Goal: Task Accomplishment & Management: Use online tool/utility

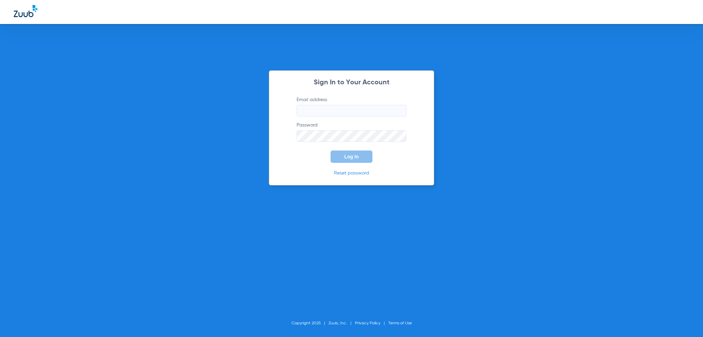
type input "[PERSON_NAME][EMAIL_ADDRESS][PERSON_NAME][DOMAIN_NAME]"
click at [342, 107] on input "[PERSON_NAME][EMAIL_ADDRESS][PERSON_NAME][DOMAIN_NAME]" at bounding box center [352, 111] width 110 height 12
click at [308, 161] on form "Email address [PERSON_NAME][EMAIL_ADDRESS][PERSON_NAME][DOMAIN_NAME] Password L…" at bounding box center [351, 129] width 130 height 67
click at [342, 158] on button "Log In" at bounding box center [352, 157] width 42 height 12
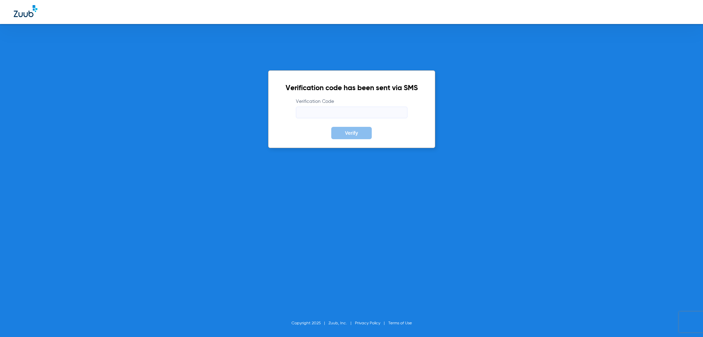
click at [333, 116] on input "Verification Code" at bounding box center [352, 113] width 112 height 12
click at [334, 111] on input "Verification Code" at bounding box center [352, 113] width 112 height 12
type input "164433"
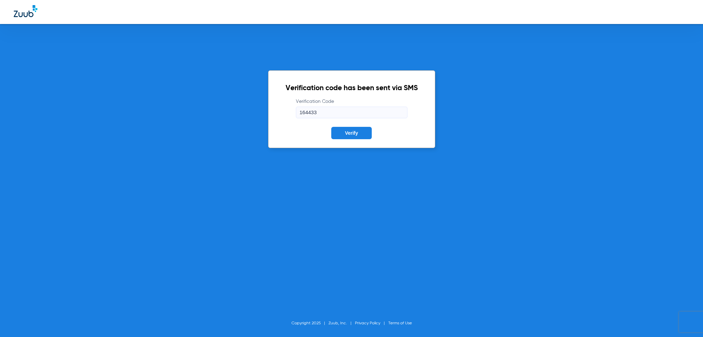
click at [331, 127] on button "Verify" at bounding box center [351, 133] width 40 height 12
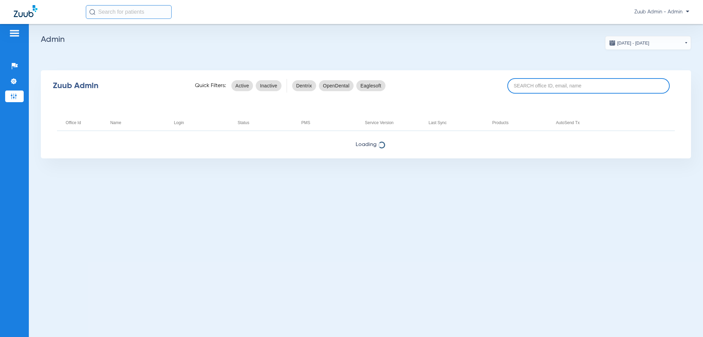
click at [623, 89] on input at bounding box center [588, 85] width 163 height 15
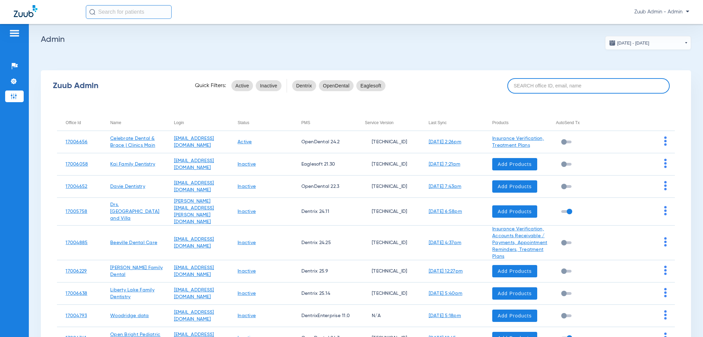
click at [581, 85] on input at bounding box center [588, 85] width 163 height 15
paste input "17005216"
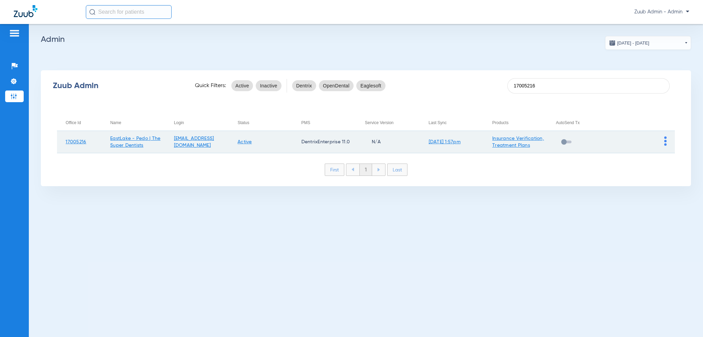
type input "17005216"
click at [664, 144] on img at bounding box center [665, 141] width 2 height 9
click at [660, 155] on span "View Account" at bounding box center [646, 155] width 29 height 5
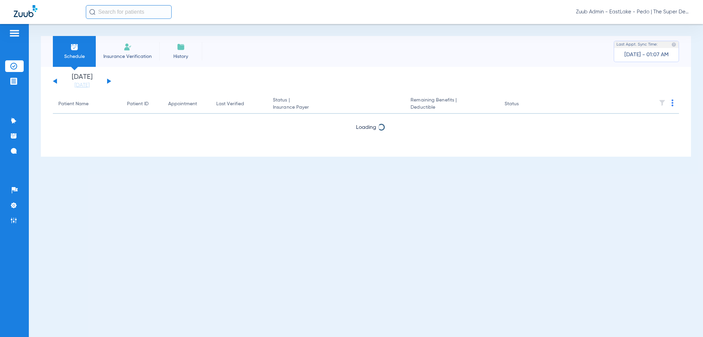
click at [154, 14] on input "text" at bounding box center [129, 12] width 86 height 14
paste input "133141107"
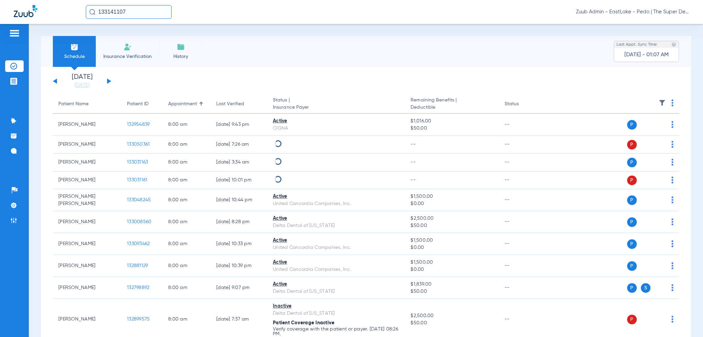
click at [154, 14] on input "133141107" at bounding box center [129, 12] width 86 height 14
click at [154, 13] on input "133141107" at bounding box center [129, 12] width 86 height 14
type input "133141107"
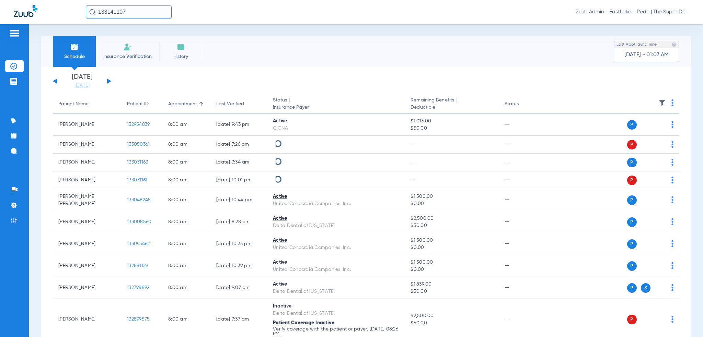
click at [186, 17] on div "133141107 Zuub Admin - EastLake - Pedo | The Super Dentists" at bounding box center [387, 12] width 603 height 14
click at [155, 11] on input "133141107" at bounding box center [129, 12] width 86 height 14
click at [147, 11] on input "133141107" at bounding box center [129, 12] width 86 height 14
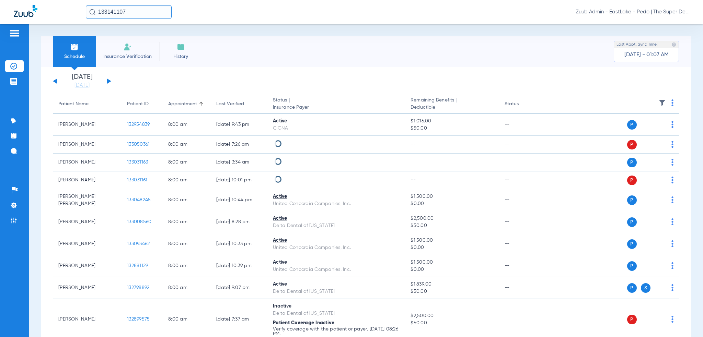
click at [147, 11] on input "133141107" at bounding box center [129, 12] width 86 height 14
click at [148, 7] on input "133141107" at bounding box center [129, 12] width 86 height 14
click at [151, 12] on input "133141107" at bounding box center [129, 12] width 86 height 14
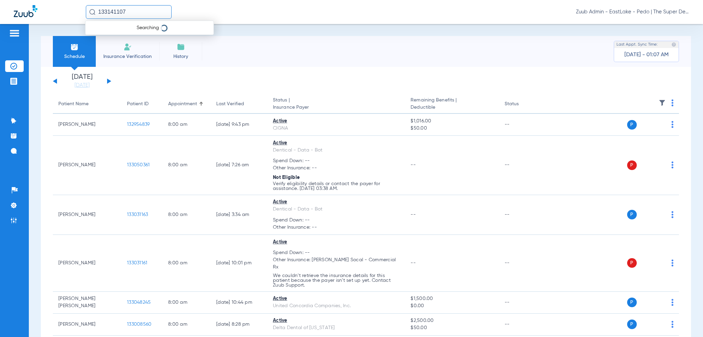
click at [155, 9] on input "133141107" at bounding box center [129, 12] width 86 height 14
click at [135, 12] on input "133141107" at bounding box center [129, 12] width 86 height 14
click at [138, 11] on input "text" at bounding box center [129, 12] width 86 height 14
paste input "133141107"
click at [135, 9] on input "133141107" at bounding box center [129, 12] width 86 height 14
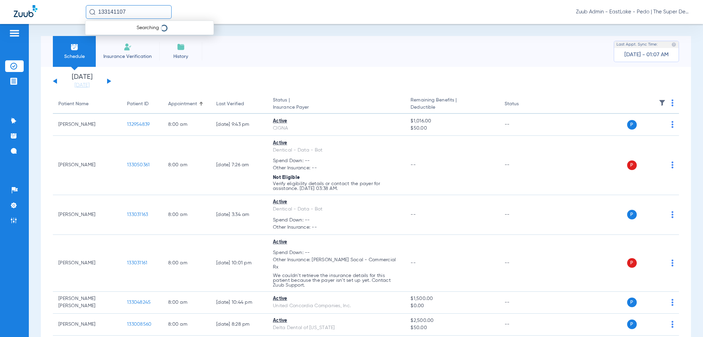
click at [135, 9] on input "133141107" at bounding box center [129, 12] width 86 height 14
click at [135, 16] on input "133141107" at bounding box center [129, 12] width 86 height 14
click at [138, 12] on input "133141107" at bounding box center [129, 12] width 86 height 14
click at [144, 38] on td "133141107" at bounding box center [151, 37] width 26 height 10
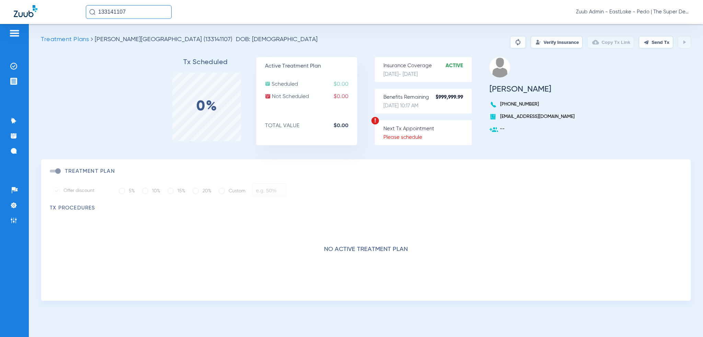
click at [153, 13] on input "133141107" at bounding box center [129, 12] width 86 height 14
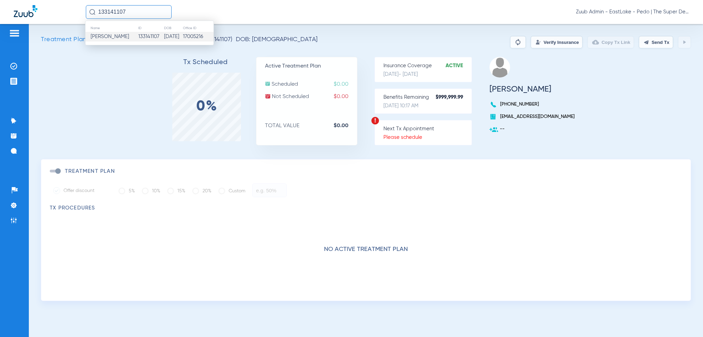
click at [142, 36] on td "133141107" at bounding box center [151, 37] width 26 height 10
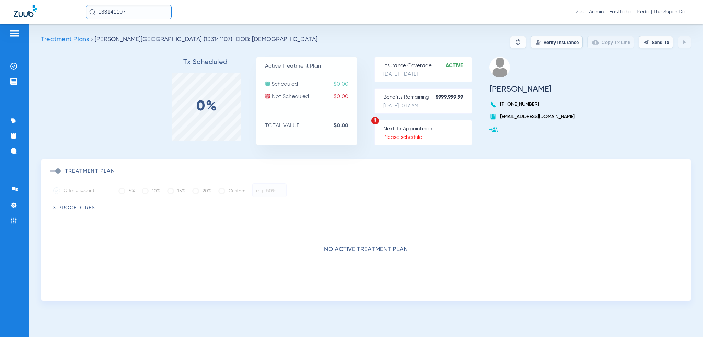
click at [535, 45] on button "Verify Insurance" at bounding box center [557, 42] width 52 height 12
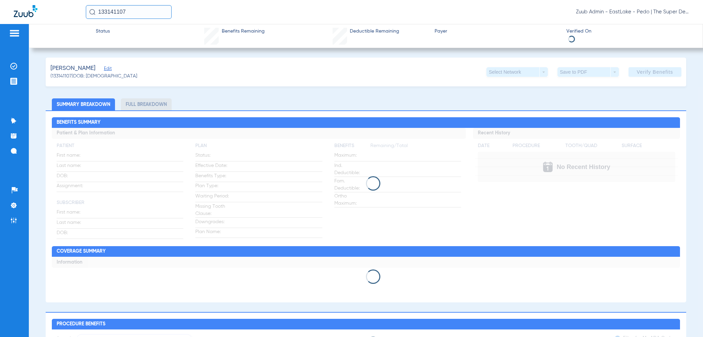
click at [141, 6] on input "133141107" at bounding box center [129, 12] width 86 height 14
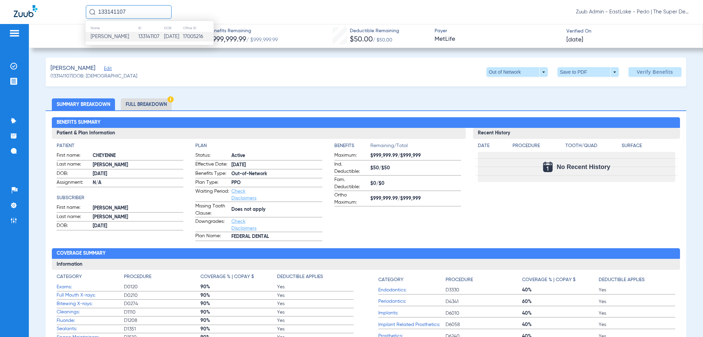
click at [123, 14] on input "133141107" at bounding box center [129, 12] width 86 height 14
paste input "050690"
type input "133050690"
click at [12, 219] on img at bounding box center [13, 220] width 7 height 7
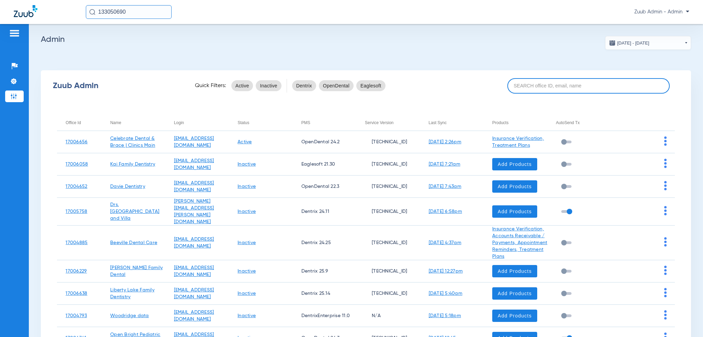
click at [521, 78] on input at bounding box center [588, 85] width 163 height 15
paste input "17006113"
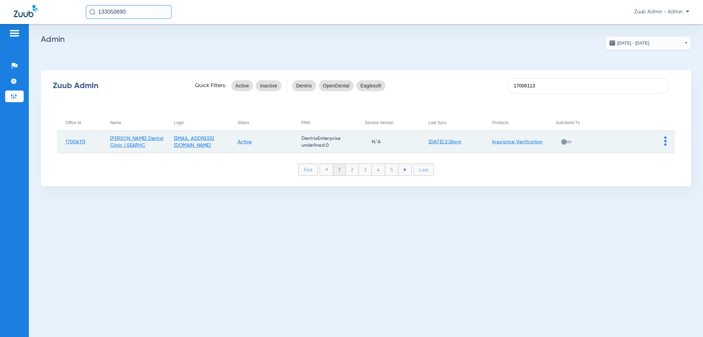
type input "17006113"
click at [667, 140] on td at bounding box center [643, 142] width 64 height 22
click at [665, 141] on img at bounding box center [665, 141] width 2 height 9
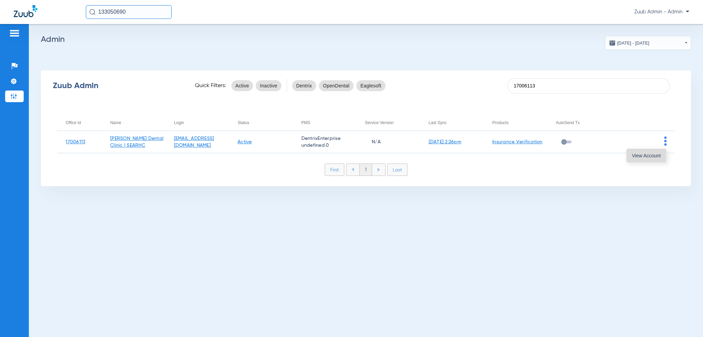
click at [657, 158] on span "View Account" at bounding box center [646, 155] width 29 height 5
